Goal: Task Accomplishment & Management: Manage account settings

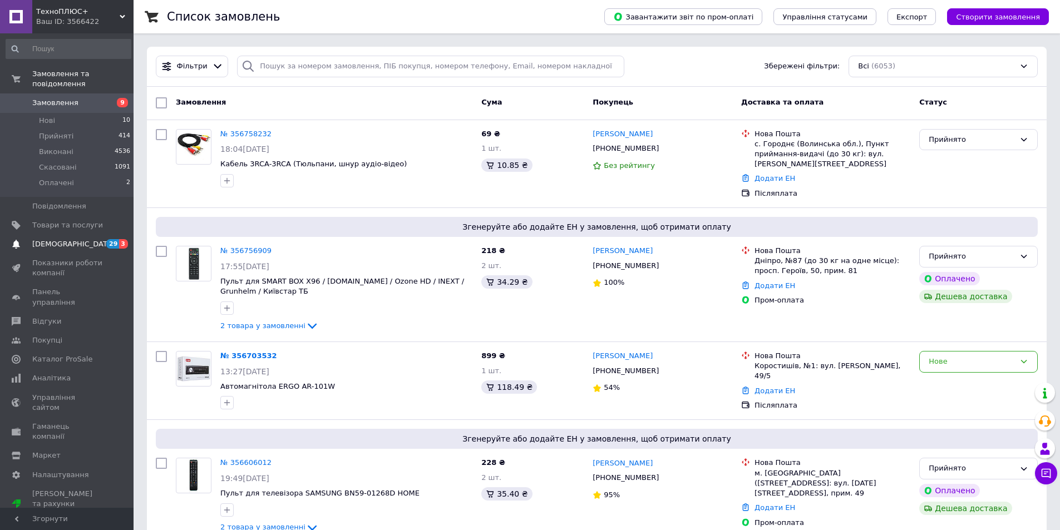
click at [51, 239] on span "[DEMOGRAPHIC_DATA]" at bounding box center [73, 244] width 82 height 10
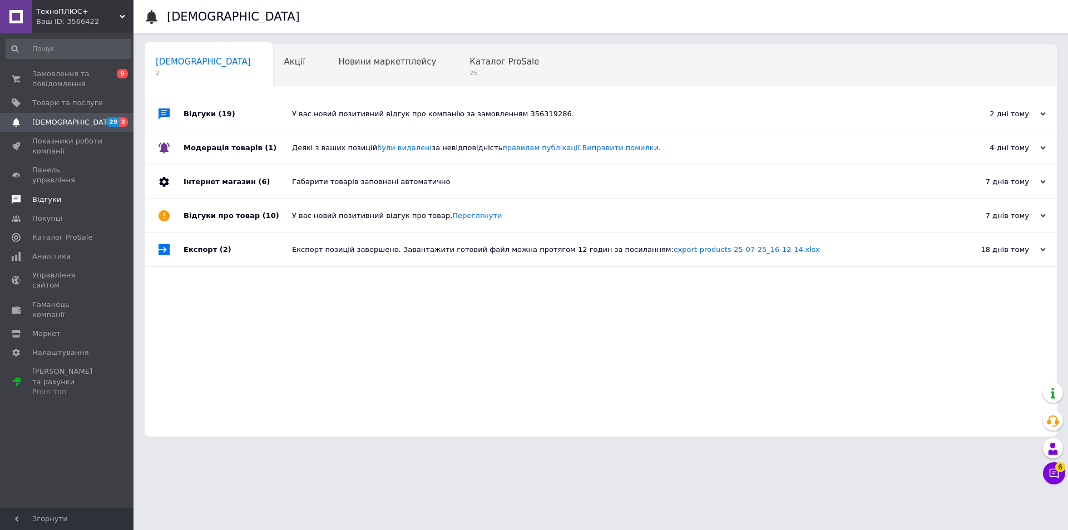
click at [26, 195] on span at bounding box center [16, 200] width 32 height 10
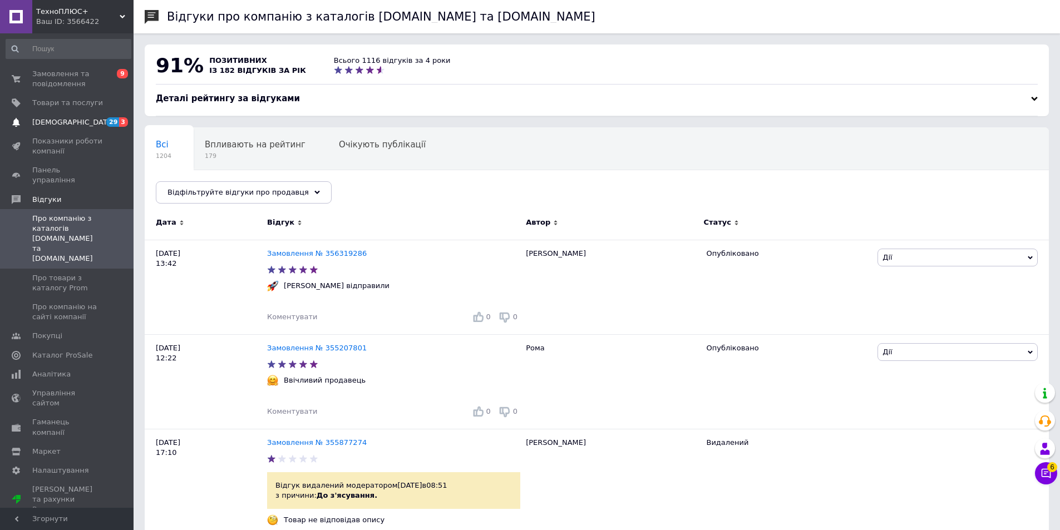
click at [81, 122] on span "[DEMOGRAPHIC_DATA]" at bounding box center [67, 122] width 71 height 10
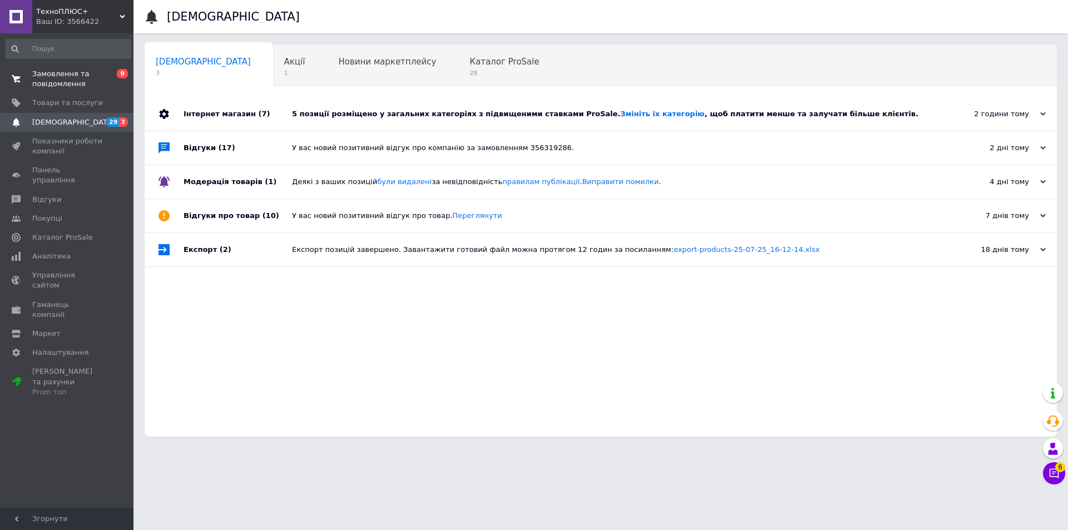
click at [70, 75] on span "Замовлення та повідомлення" at bounding box center [67, 79] width 71 height 20
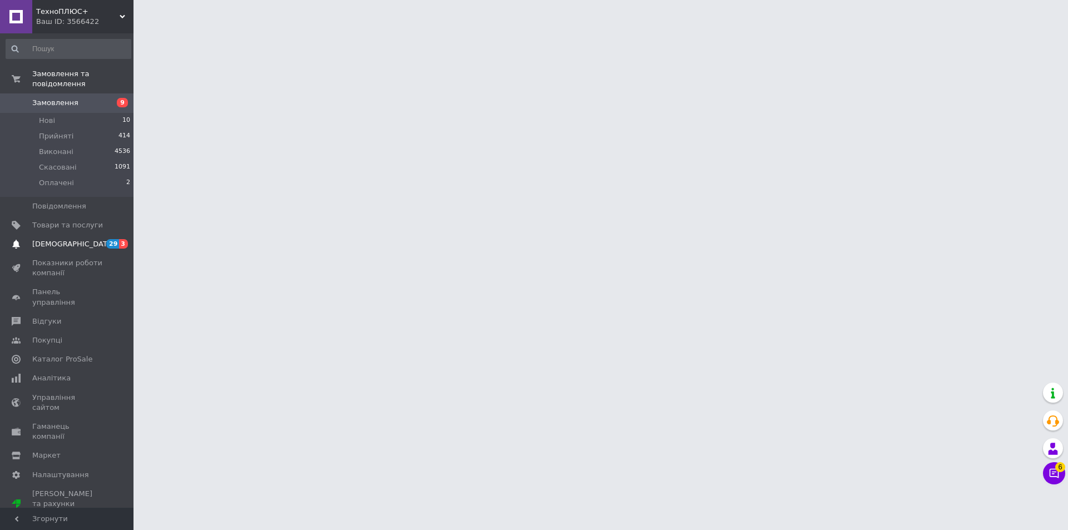
click at [70, 235] on link "[DEMOGRAPHIC_DATA] 29 3" at bounding box center [68, 244] width 137 height 19
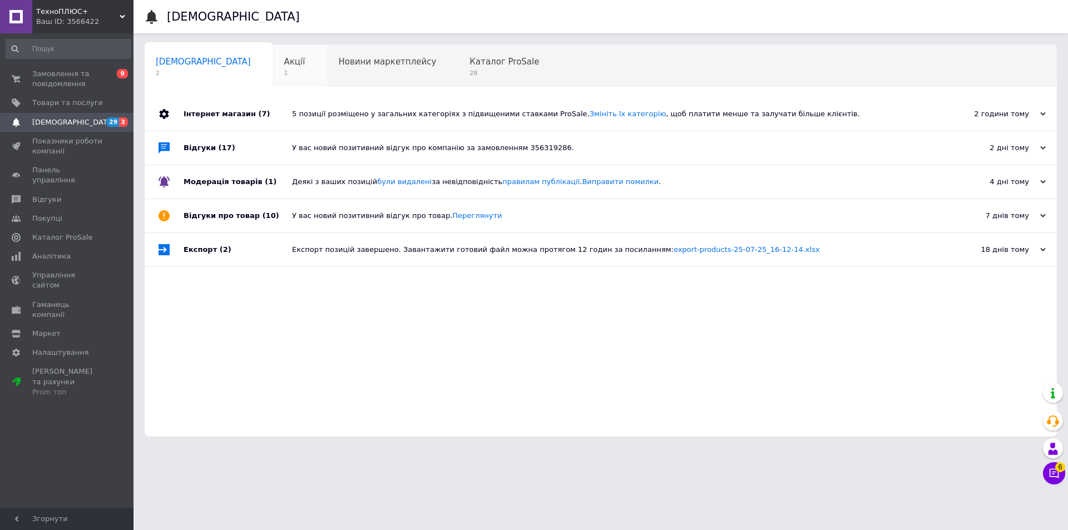
click at [273, 66] on div "Акції 1" at bounding box center [300, 66] width 55 height 42
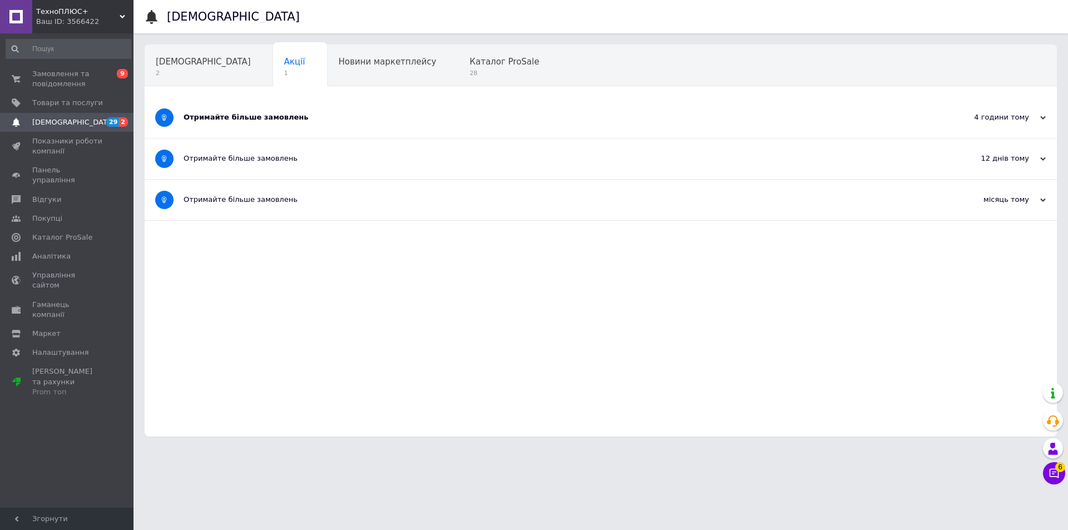
click at [251, 119] on div "Отримайте більше замовлень" at bounding box center [559, 117] width 751 height 10
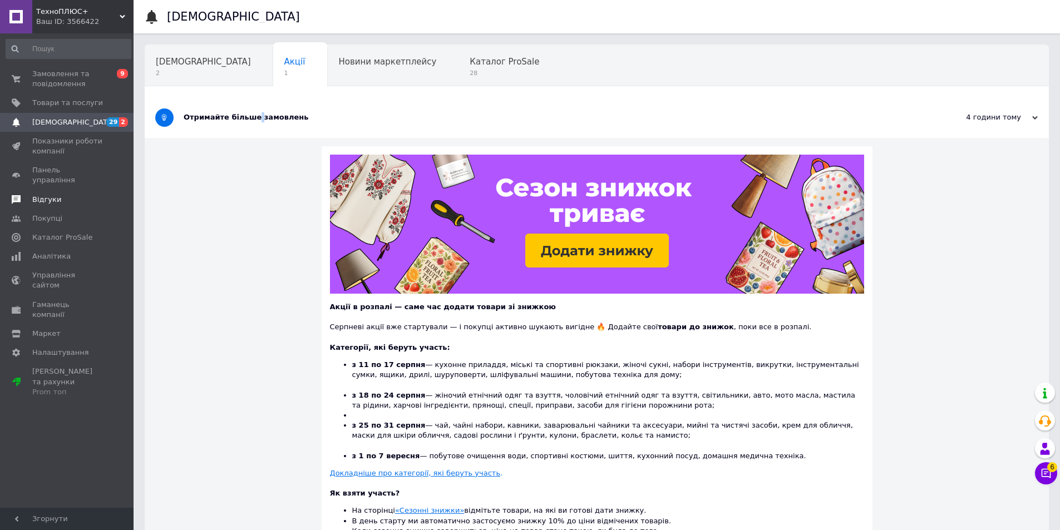
scroll to position [167, 0]
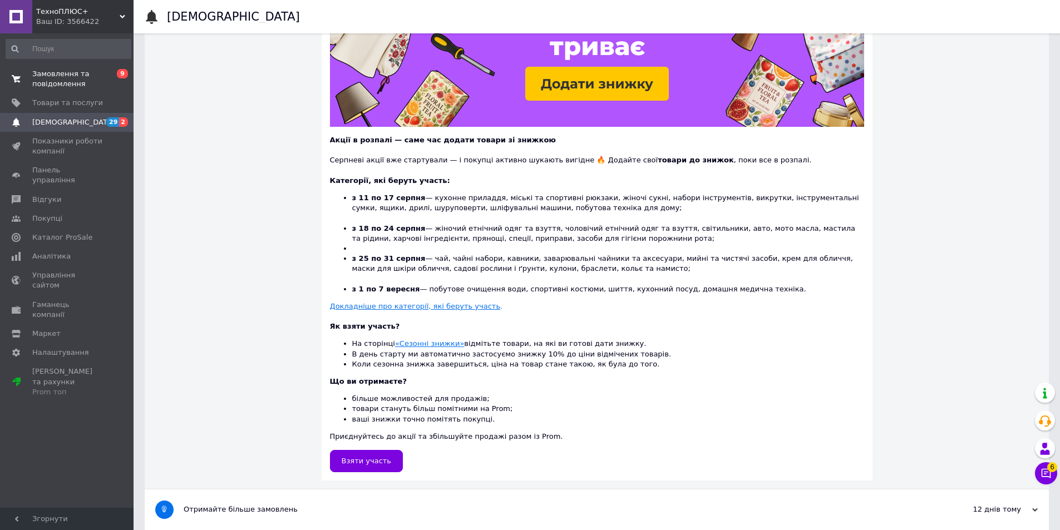
click at [62, 80] on span "Замовлення та повідомлення" at bounding box center [67, 79] width 71 height 20
